Goal: Navigation & Orientation: Go to known website

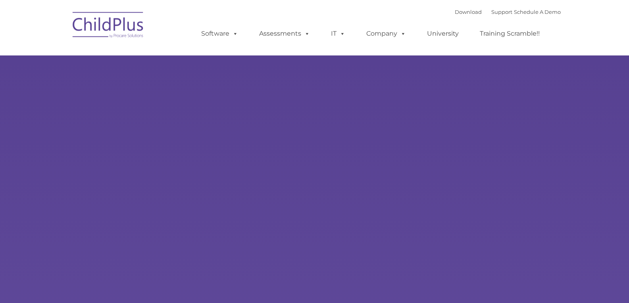
type input ""
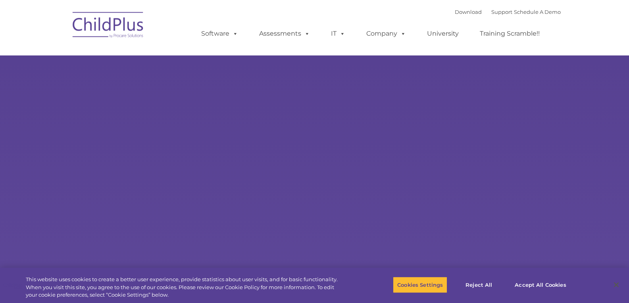
select select "MEDIUM"
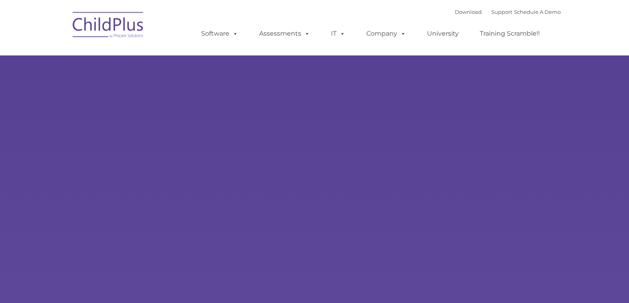
type input ""
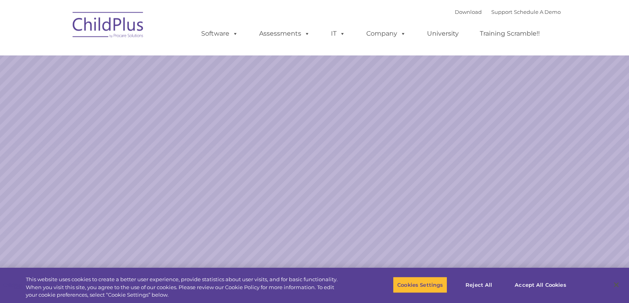
select select "MEDIUM"
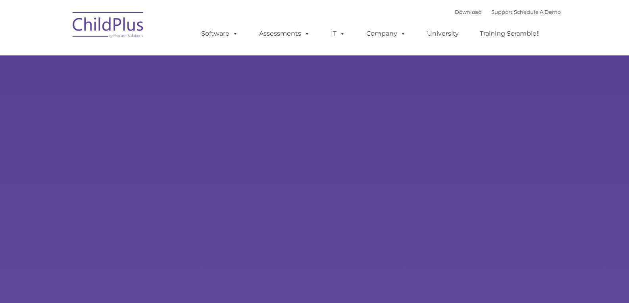
type input ""
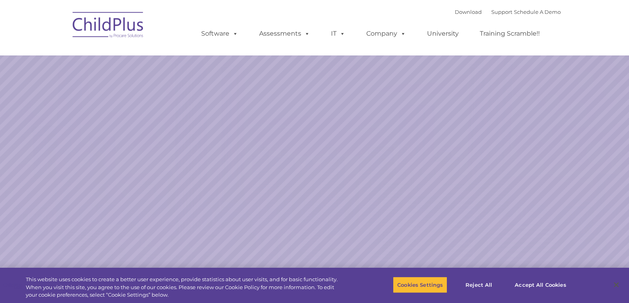
select select "MEDIUM"
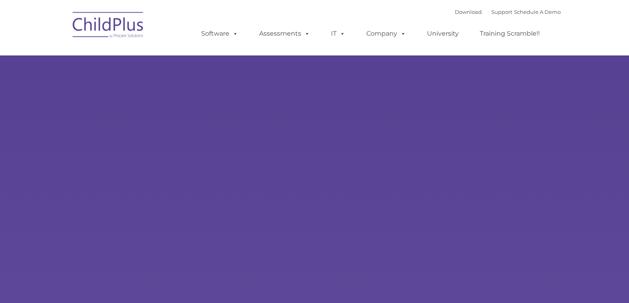
type input ""
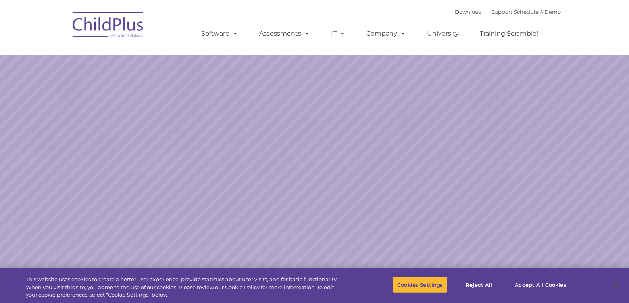
select select "MEDIUM"
